Goal: Information Seeking & Learning: Learn about a topic

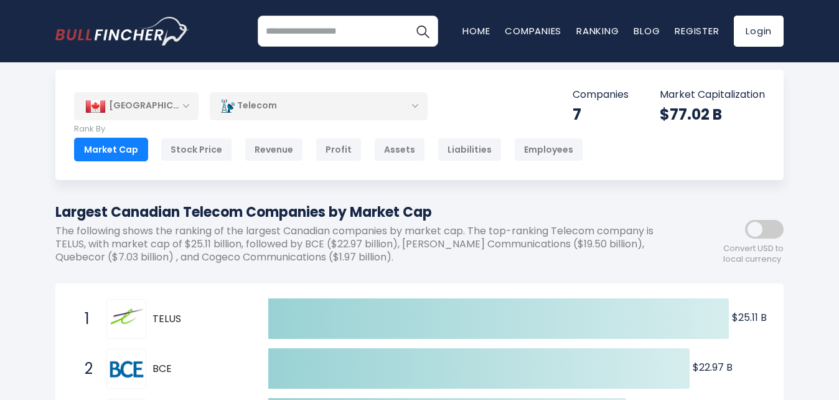
scroll to position [3, 0]
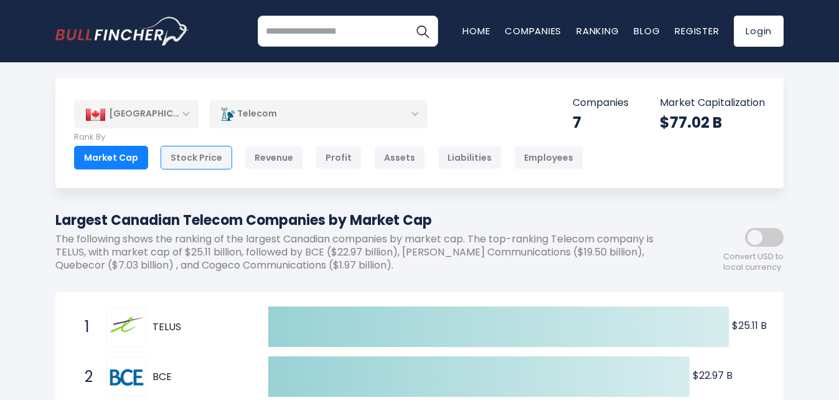
click at [191, 160] on div "Stock Price" at bounding box center [197, 158] width 72 height 24
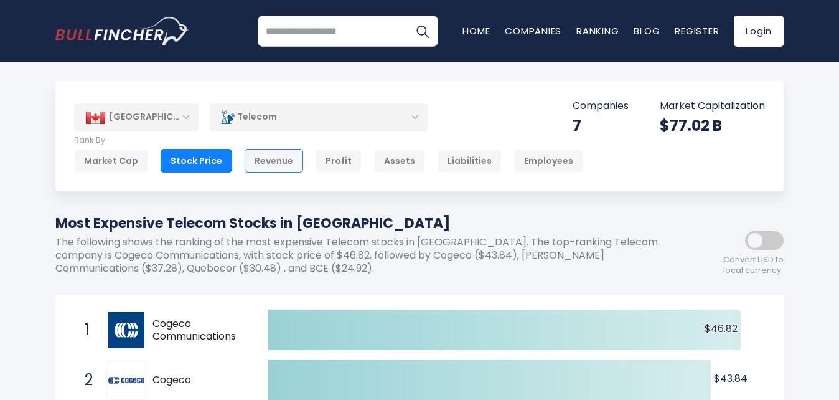
click at [271, 162] on div "Revenue" at bounding box center [274, 161] width 59 height 24
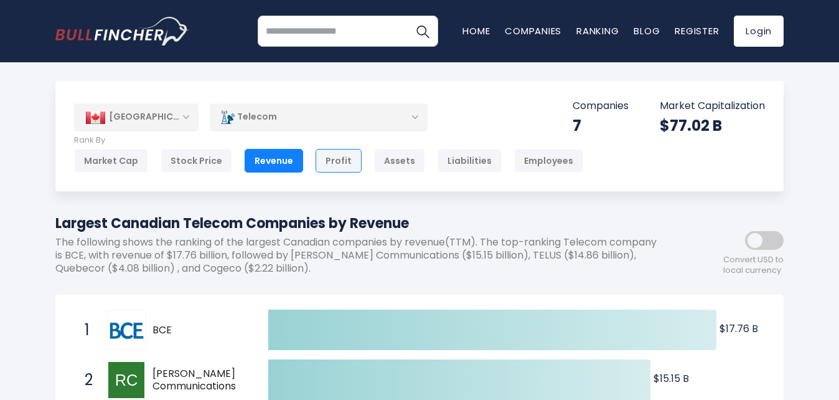
click at [336, 166] on div "Profit" at bounding box center [339, 161] width 46 height 24
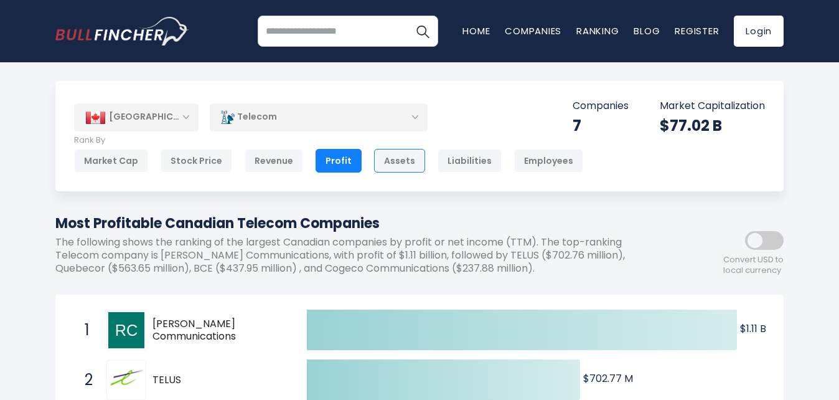
click at [388, 162] on div "Assets" at bounding box center [399, 161] width 51 height 24
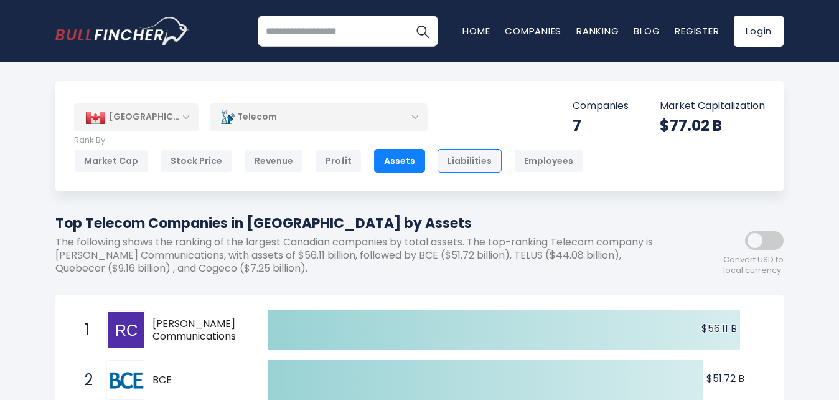
click at [464, 158] on div "Liabilities" at bounding box center [470, 161] width 64 height 24
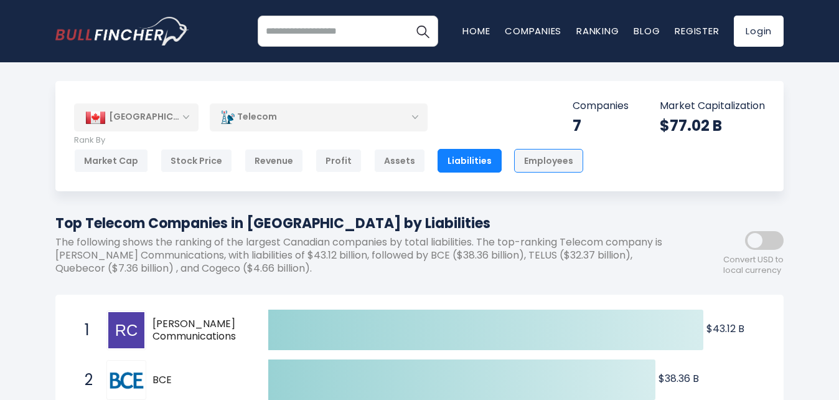
click at [516, 159] on div "Employees" at bounding box center [548, 161] width 69 height 24
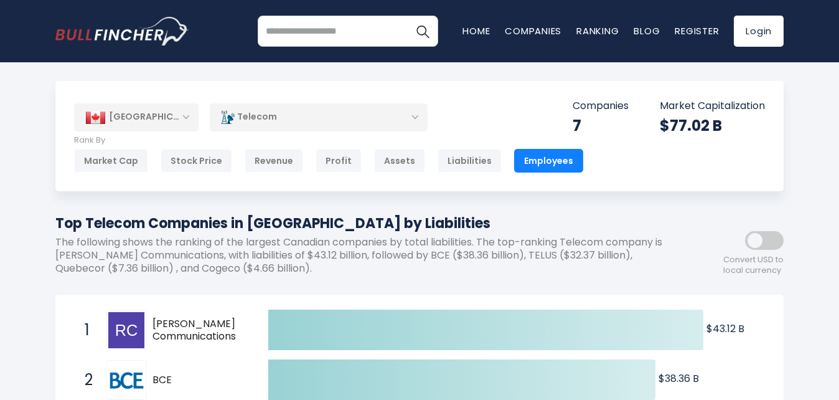
click at [543, 156] on div "Employees" at bounding box center [548, 161] width 69 height 24
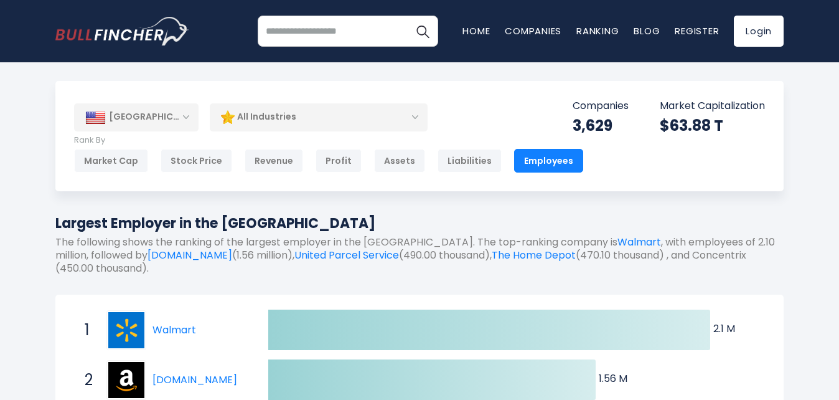
click at [187, 113] on div "[GEOGRAPHIC_DATA]" at bounding box center [136, 116] width 125 height 27
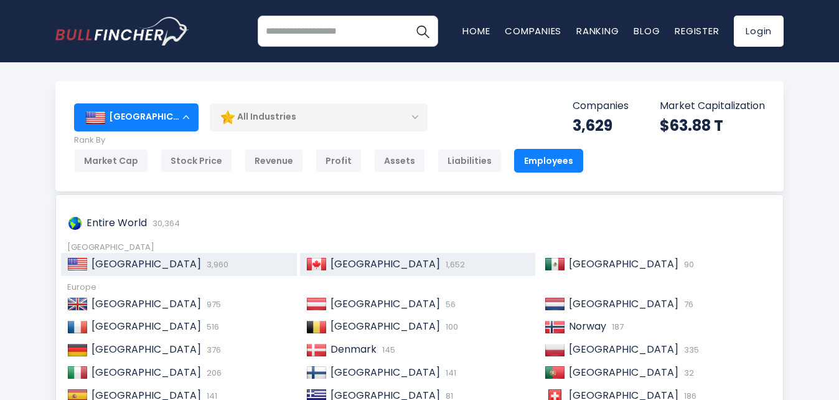
click at [354, 266] on span "[GEOGRAPHIC_DATA]" at bounding box center [386, 263] width 110 height 14
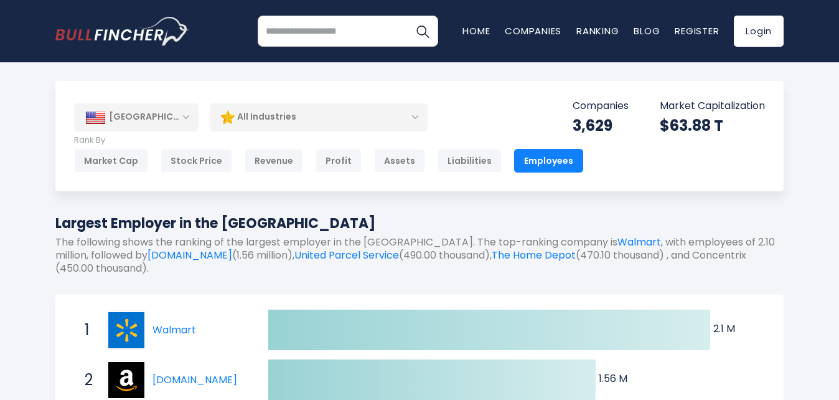
click at [341, 114] on div "All Industries" at bounding box center [319, 117] width 218 height 29
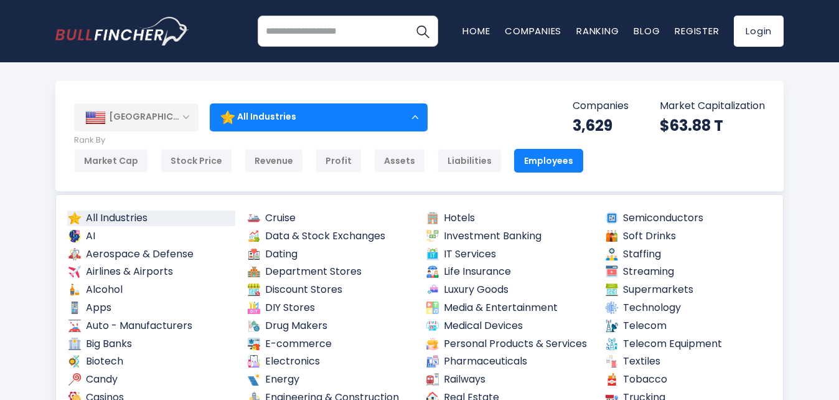
click at [187, 115] on div "[GEOGRAPHIC_DATA]" at bounding box center [136, 116] width 125 height 27
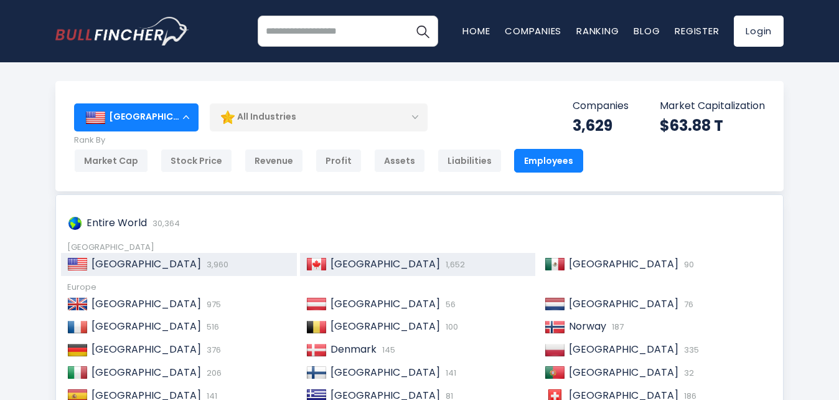
click at [316, 261] on img at bounding box center [316, 264] width 21 height 12
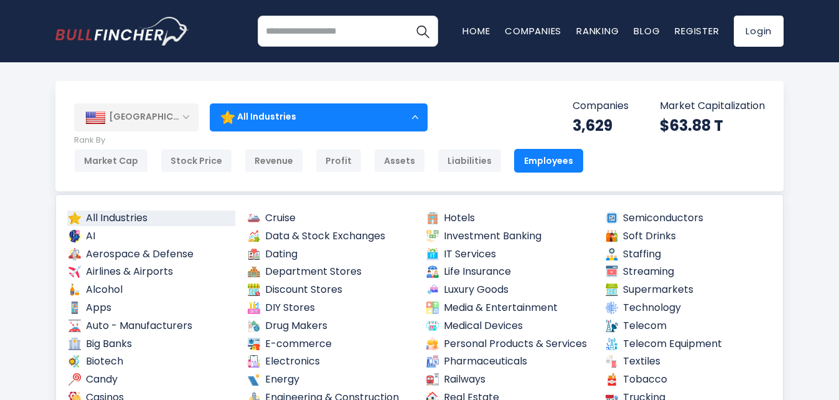
click at [393, 117] on div "All Industries" at bounding box center [319, 117] width 218 height 29
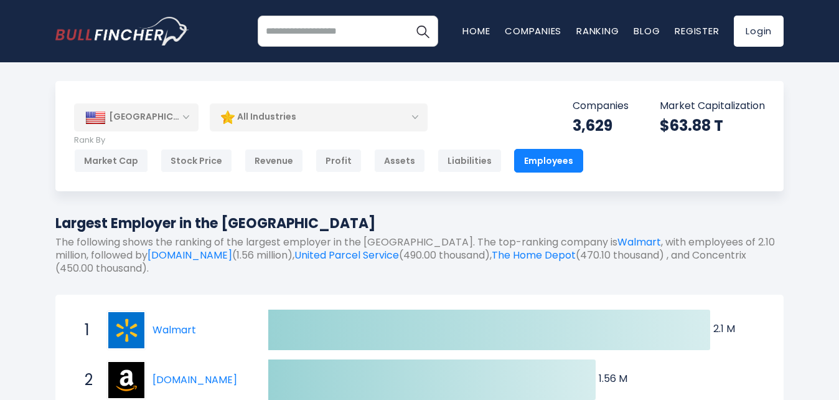
click at [377, 116] on div "All Industries" at bounding box center [319, 117] width 218 height 29
